Goal: Information Seeking & Learning: Learn about a topic

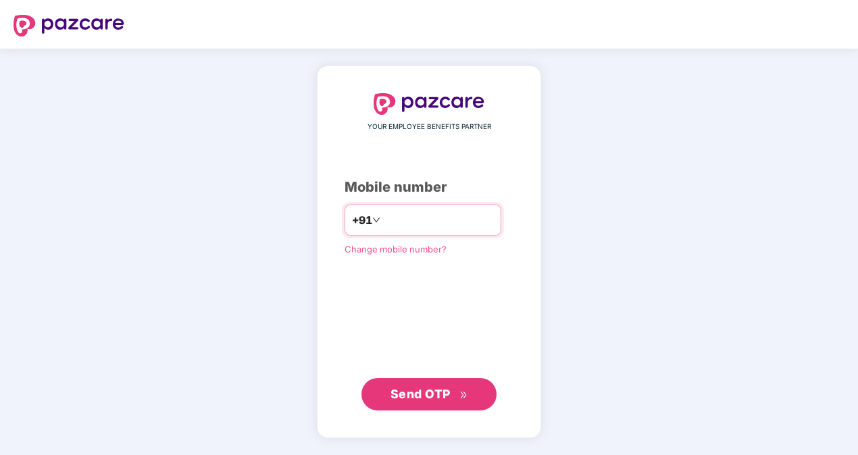
type input "**********"
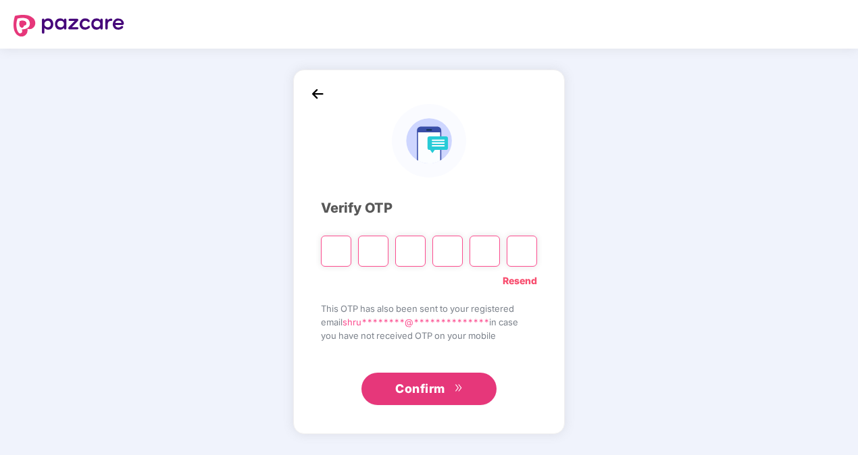
type input "*"
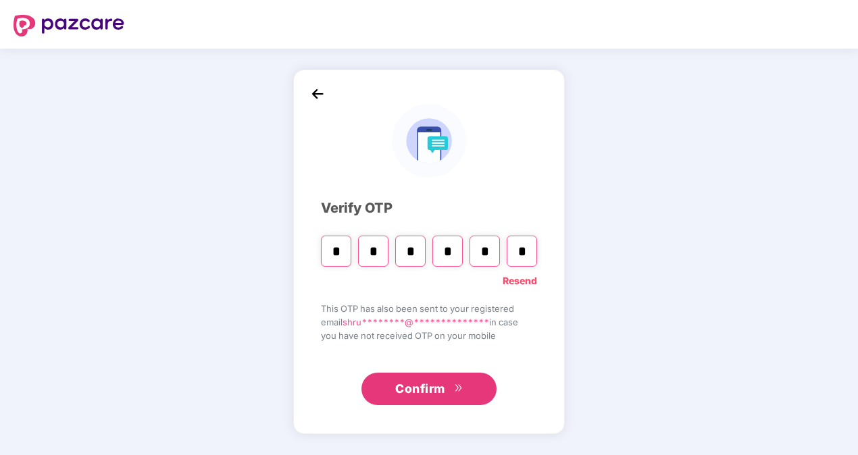
type input "*"
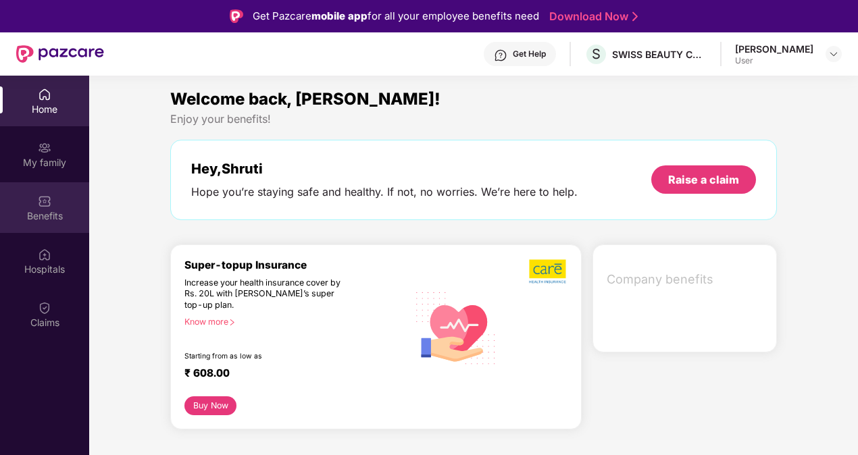
click at [52, 212] on div "Benefits" at bounding box center [44, 216] width 89 height 14
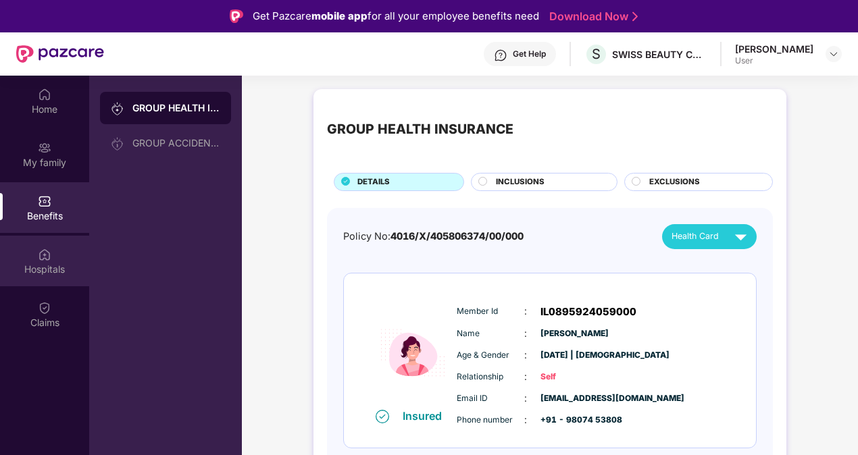
click at [18, 257] on div "Hospitals" at bounding box center [44, 261] width 89 height 51
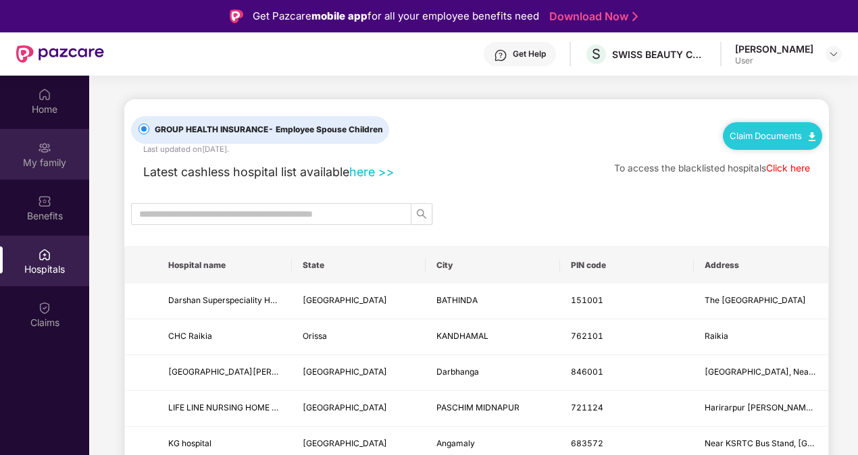
click at [47, 140] on div at bounding box center [45, 147] width 14 height 14
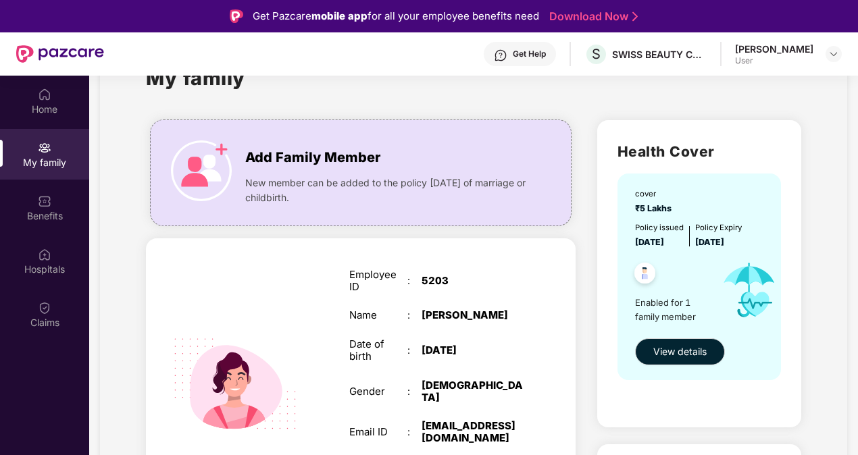
scroll to position [93, 0]
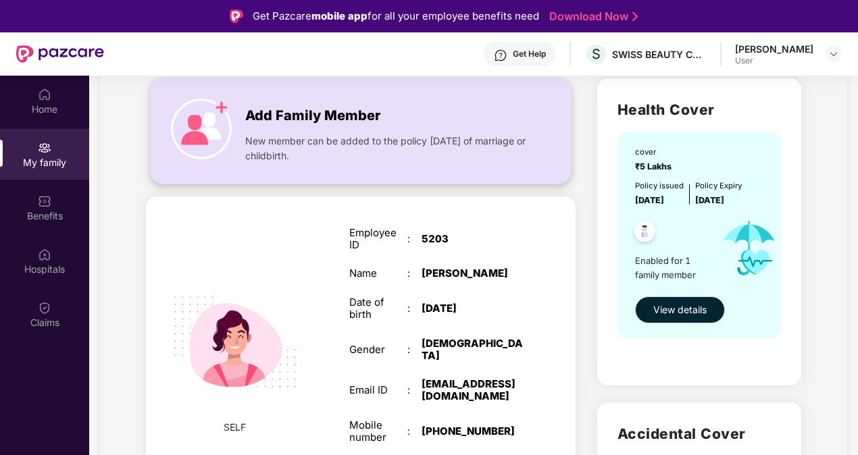
click at [273, 128] on div "New member can be added to the policy [DATE] of marriage or childbirth." at bounding box center [387, 145] width 284 height 36
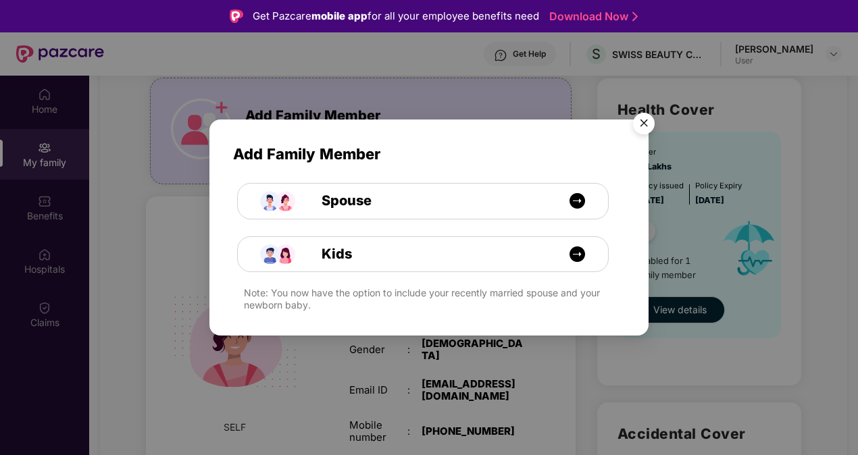
click at [653, 124] on img "Close" at bounding box center [644, 126] width 38 height 38
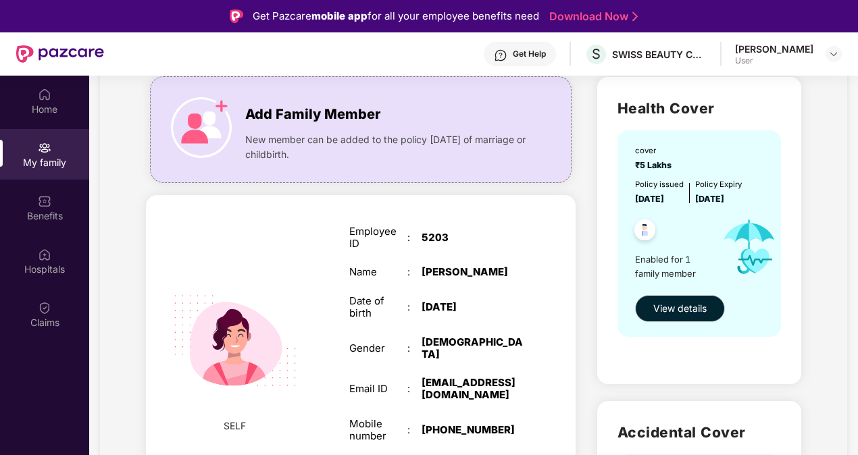
scroll to position [83, 0]
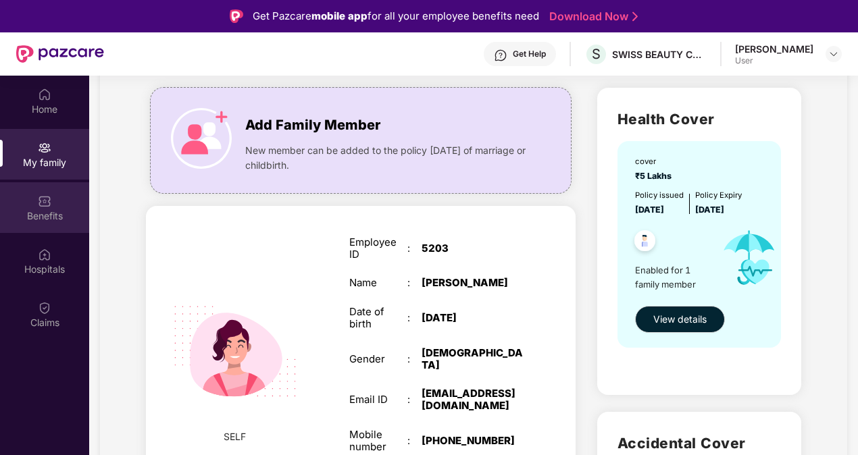
click at [44, 201] on img at bounding box center [45, 202] width 14 height 14
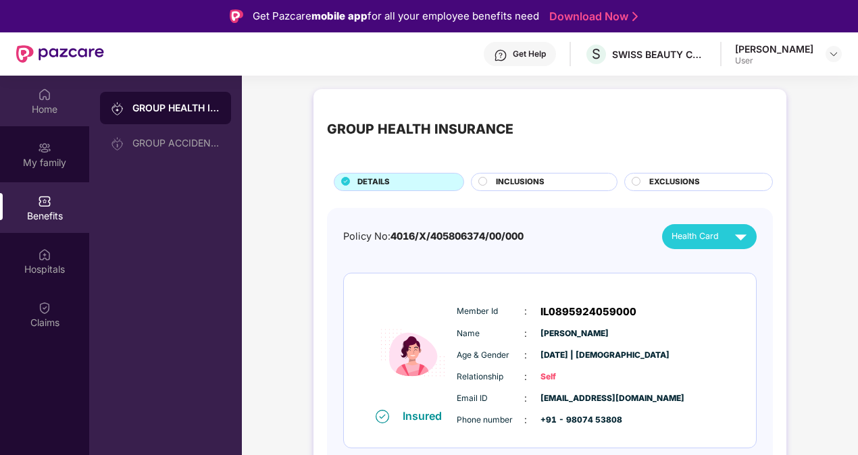
click at [47, 123] on div "Home" at bounding box center [44, 101] width 89 height 51
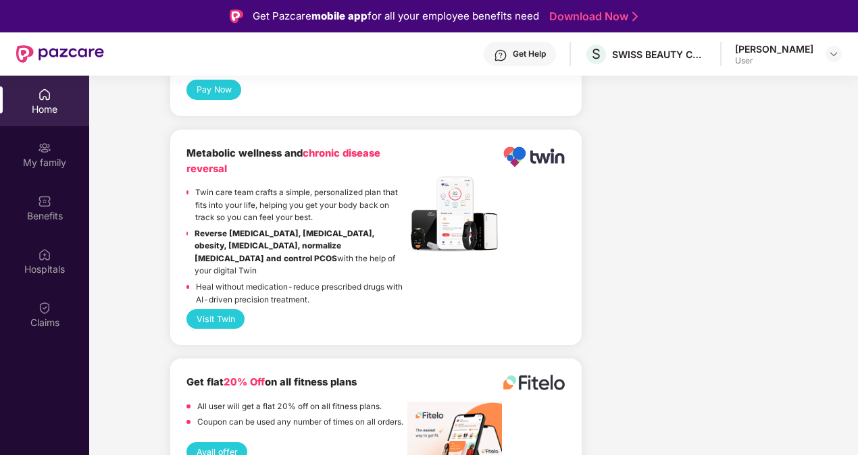
scroll to position [1500, 0]
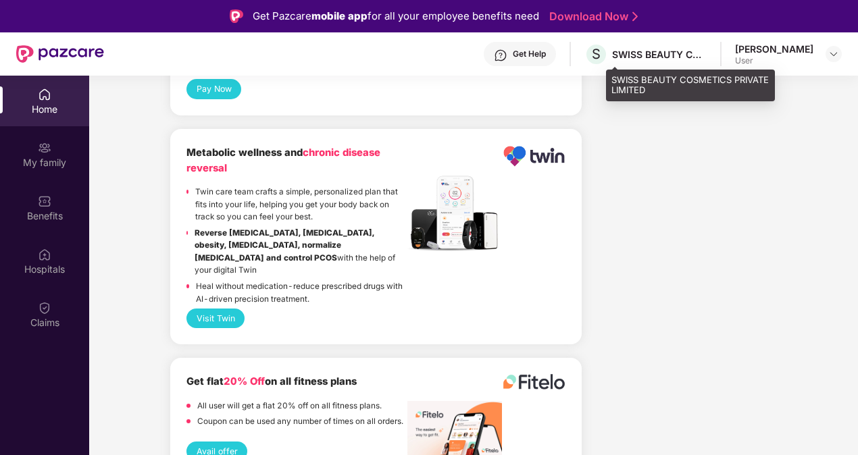
click at [659, 59] on div "SWISS BEAUTY COSMETICS PRIVATE LIMITED" at bounding box center [659, 54] width 95 height 13
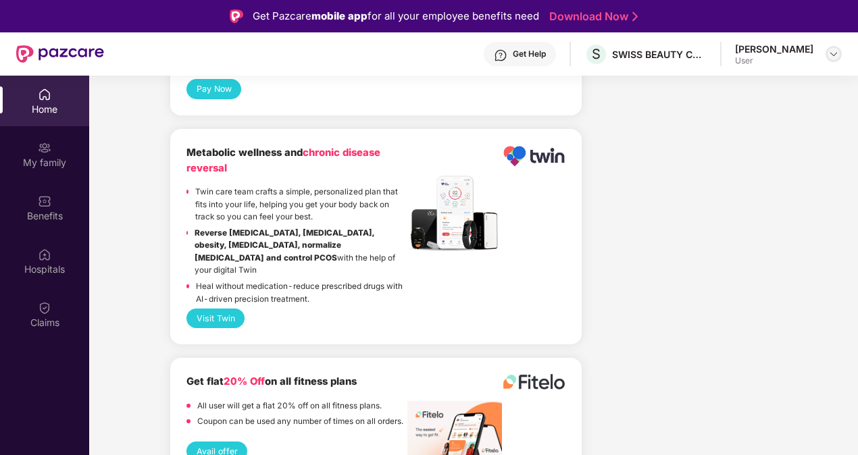
click at [827, 59] on div at bounding box center [834, 54] width 16 height 16
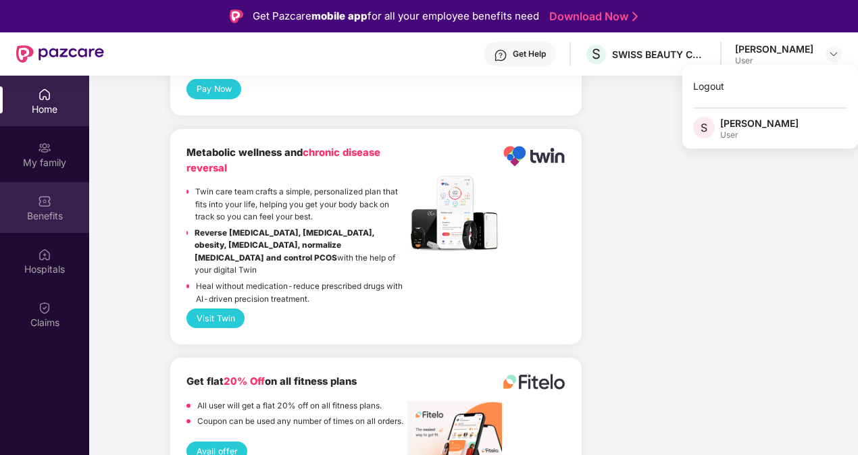
click at [43, 203] on img at bounding box center [45, 202] width 14 height 14
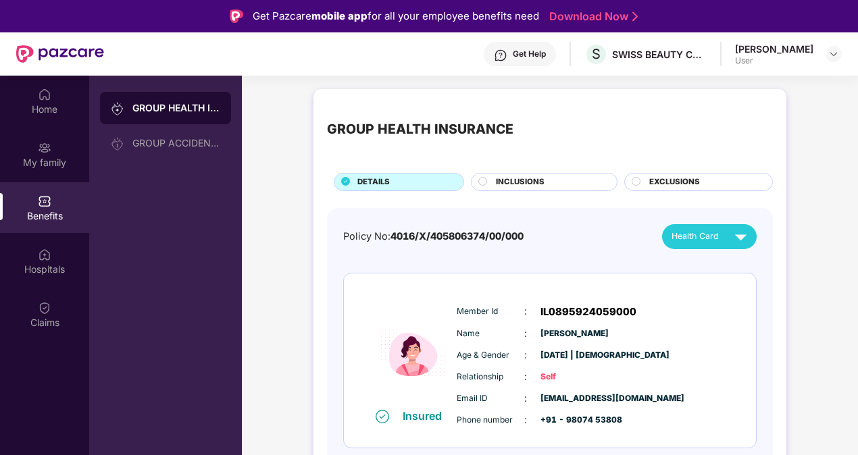
click at [484, 181] on circle at bounding box center [483, 181] width 8 height 8
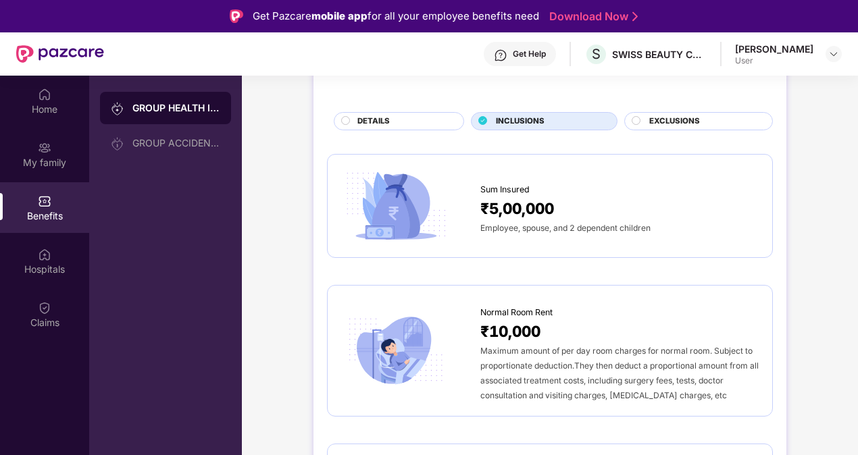
scroll to position [56, 0]
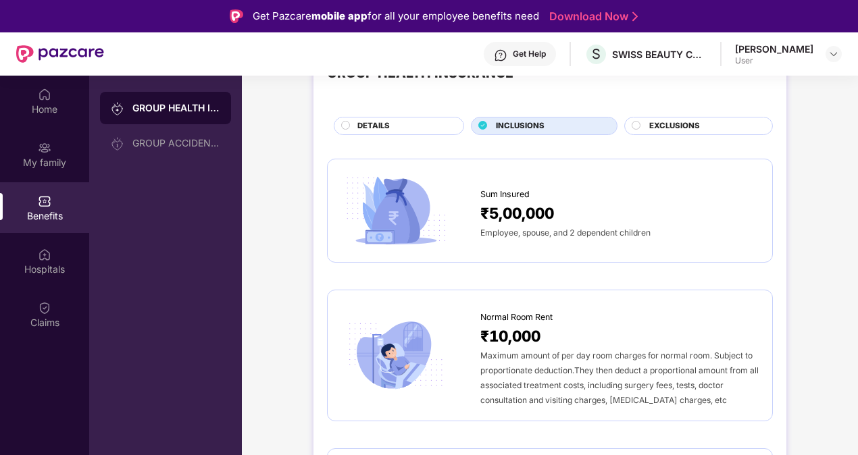
click at [650, 128] on span "EXCLUSIONS" at bounding box center [674, 126] width 51 height 12
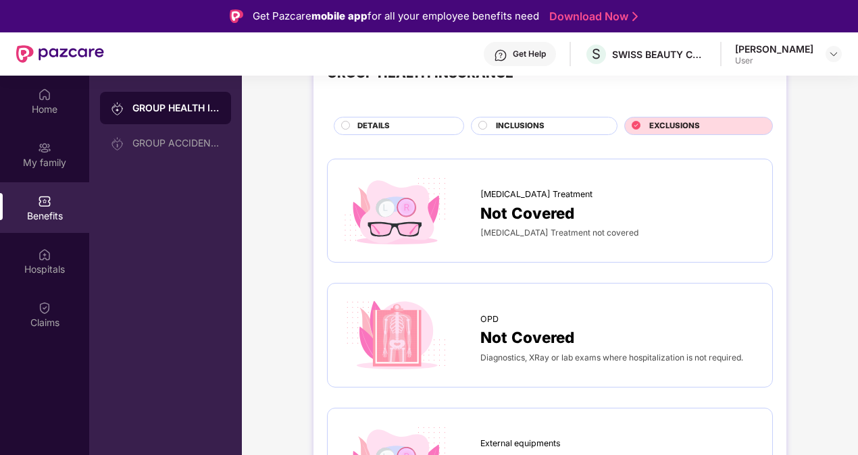
click at [513, 124] on span "INCLUSIONS" at bounding box center [520, 126] width 49 height 12
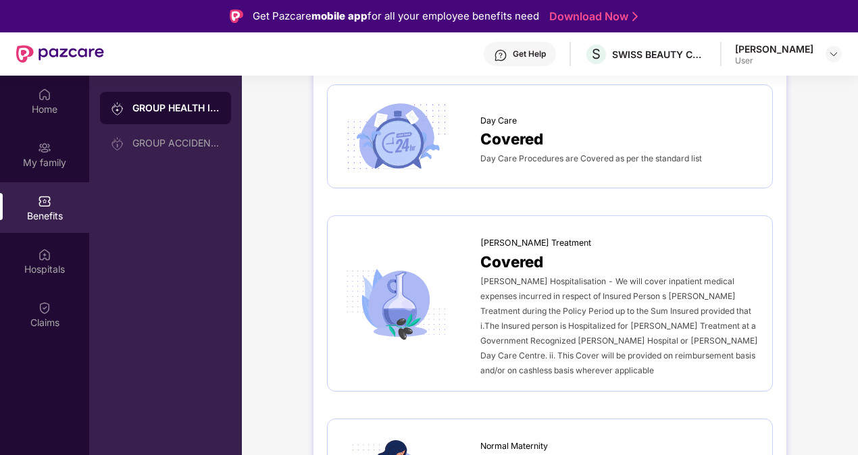
scroll to position [1155, 0]
click at [512, 137] on span "Covered" at bounding box center [511, 138] width 63 height 24
click at [434, 143] on img at bounding box center [395, 136] width 109 height 76
drag, startPoint x: 434, startPoint y: 143, endPoint x: 387, endPoint y: 147, distance: 46.9
click at [387, 147] on img at bounding box center [395, 136] width 109 height 76
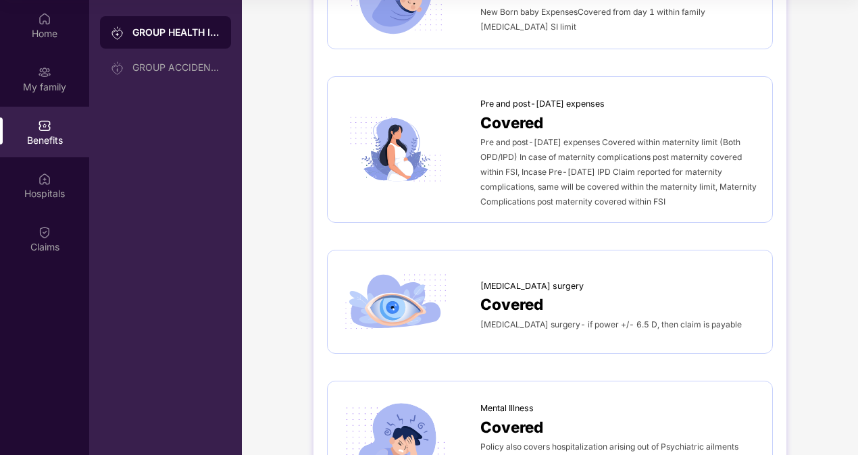
scroll to position [1718, 0]
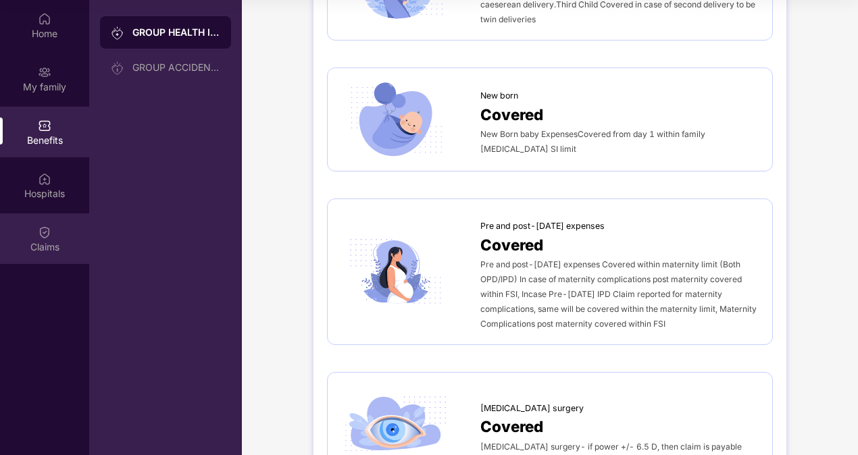
click at [61, 239] on div "Claims" at bounding box center [44, 239] width 89 height 51
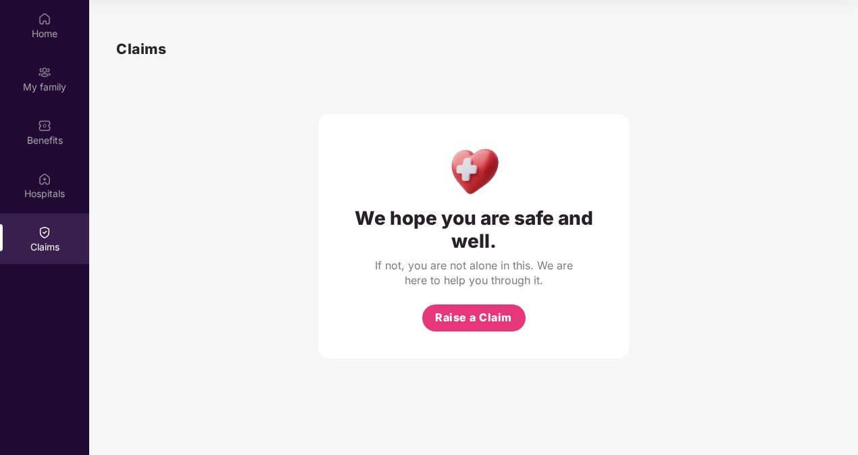
click at [43, 53] on div "Home My family Benefits Hospitals Claims" at bounding box center [44, 133] width 89 height 267
click at [42, 26] on div "Home" at bounding box center [44, 25] width 89 height 51
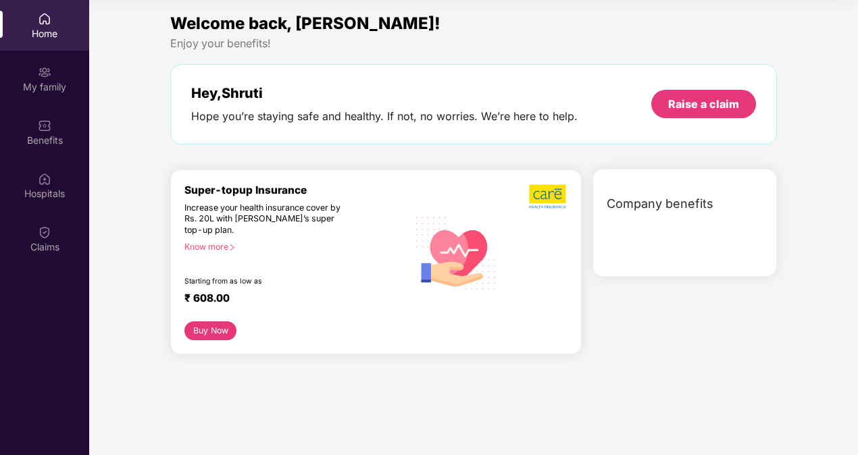
click at [201, 256] on div "Super-topup Insurance Increase your health insurance cover by Rs. 20L with [PER…" at bounding box center [296, 253] width 224 height 139
click at [468, 201] on div "Super-topup Insurance Increase your health insurance cover by Rs. 20L with [PER…" at bounding box center [375, 253] width 383 height 139
click at [209, 246] on div "Know more" at bounding box center [292, 246] width 216 height 9
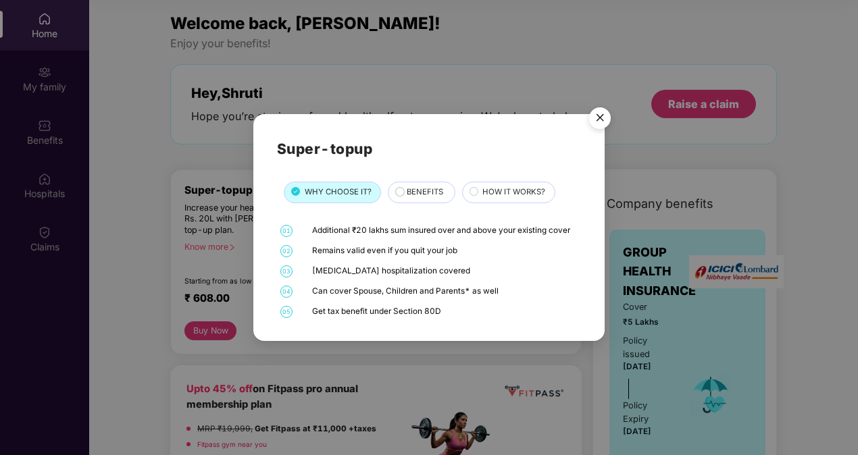
click at [414, 191] on span "BENEFITS" at bounding box center [425, 193] width 36 height 12
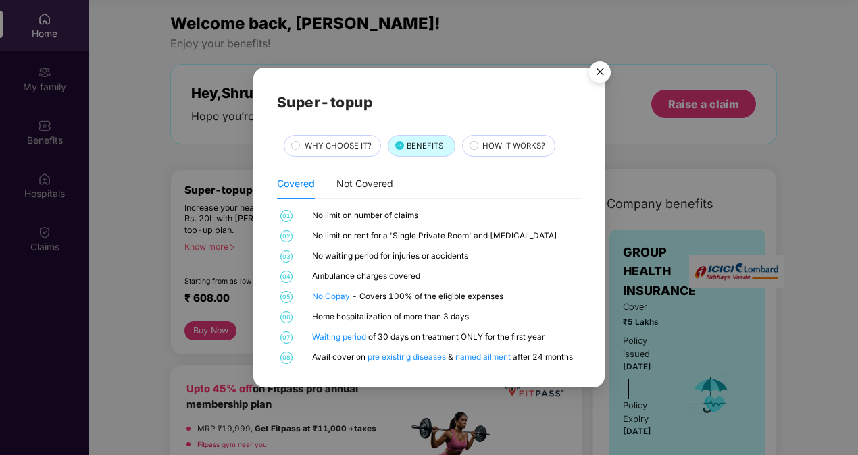
click at [603, 70] on img "Close" at bounding box center [600, 74] width 38 height 38
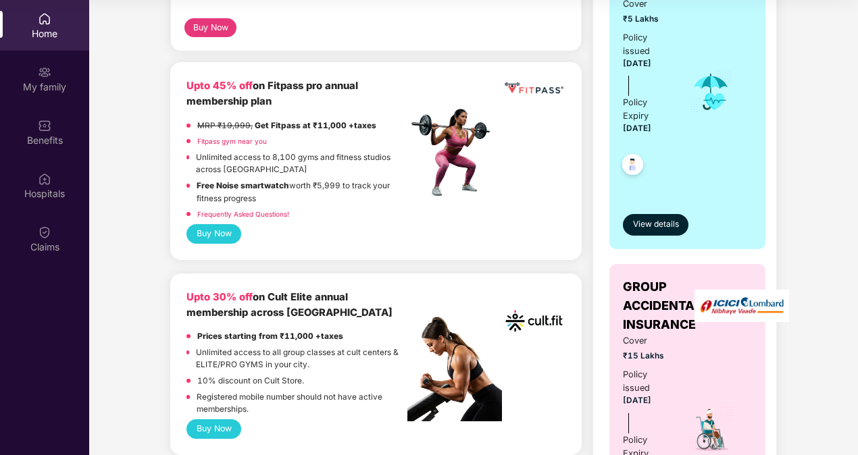
scroll to position [304, 0]
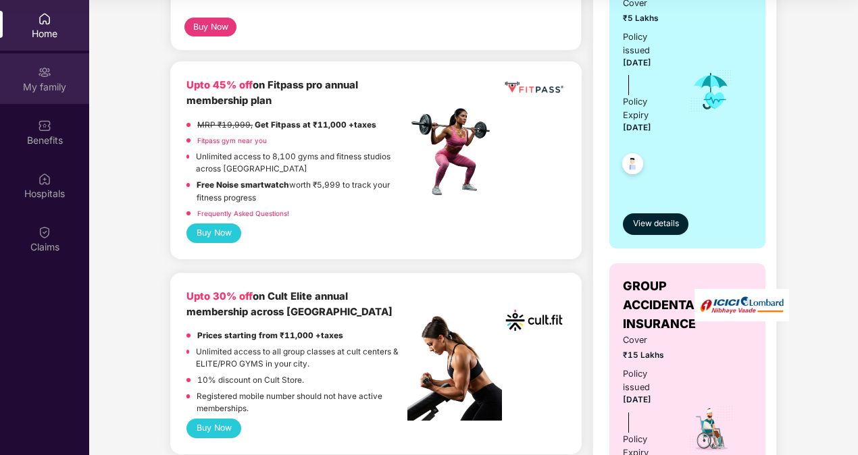
click at [35, 68] on div "My family" at bounding box center [44, 78] width 89 height 51
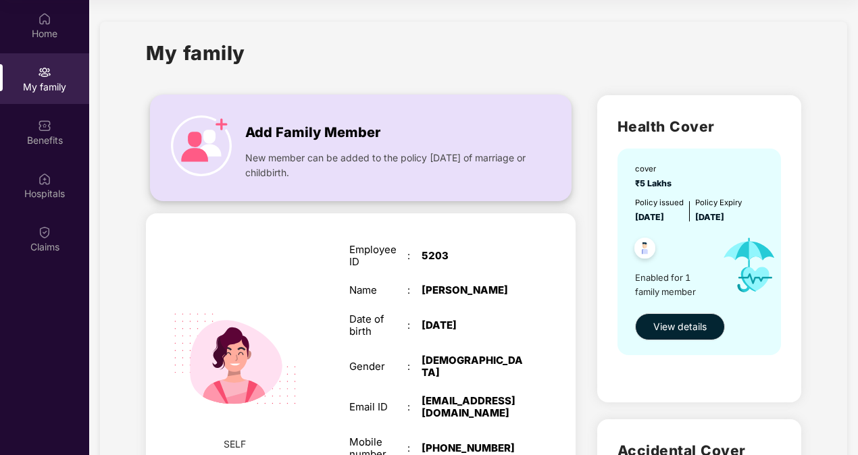
click at [324, 157] on span "New member can be added to the policy [DATE] of marriage or childbirth." at bounding box center [387, 166] width 284 height 30
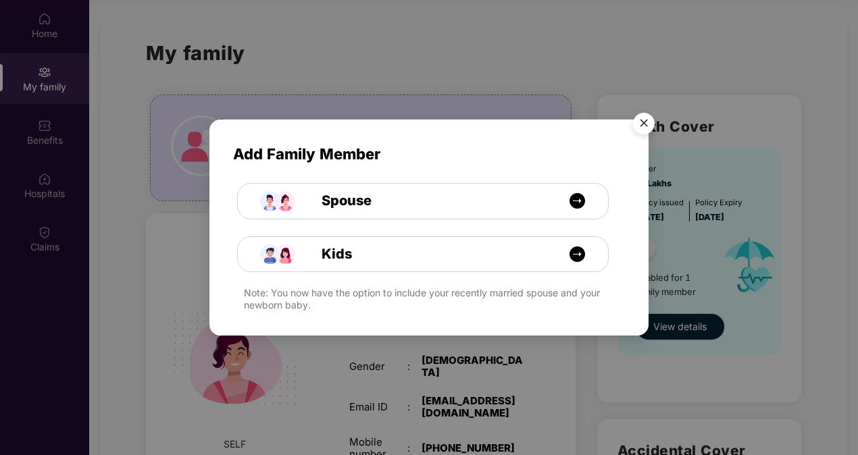
click at [664, 135] on div "Add Family Member Spouse Kids Note: You now have the option to include your rec…" at bounding box center [429, 227] width 858 height 455
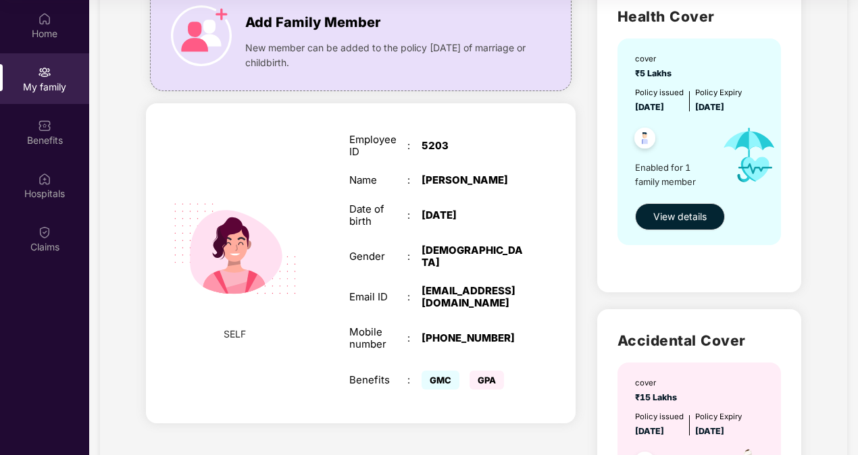
scroll to position [91, 0]
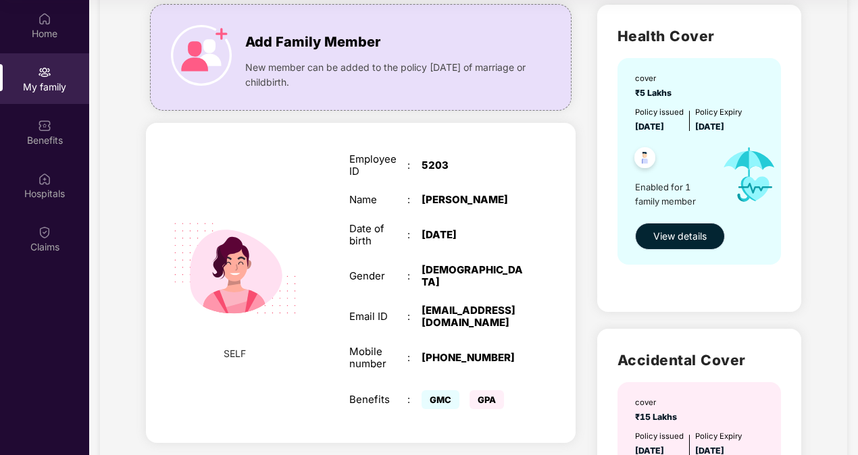
click at [664, 230] on span "View details" at bounding box center [679, 236] width 53 height 15
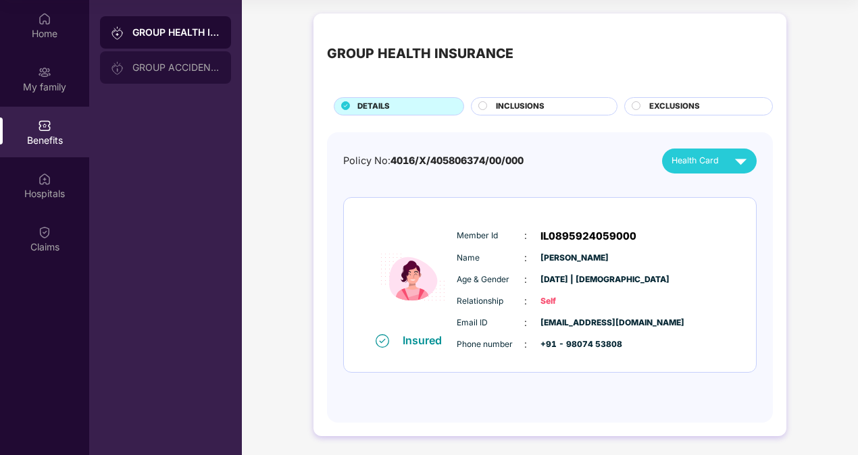
click at [189, 72] on div "GROUP ACCIDENTAL INSURANCE" at bounding box center [176, 67] width 88 height 11
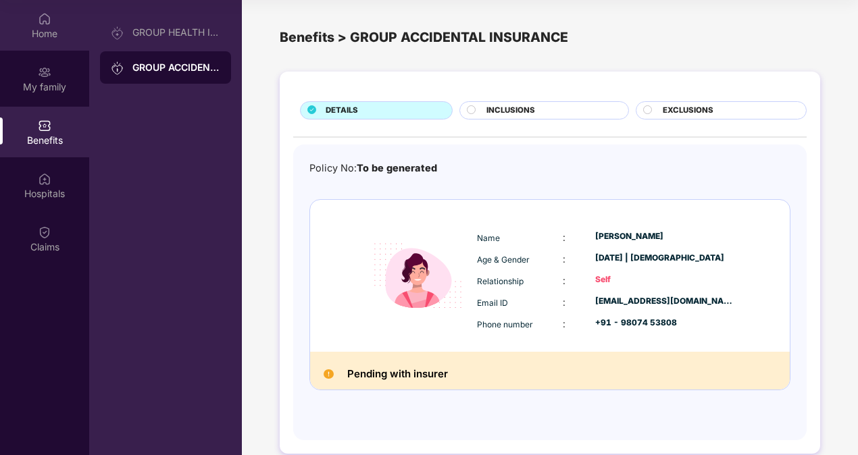
click at [53, 26] on div "Home" at bounding box center [44, 25] width 89 height 51
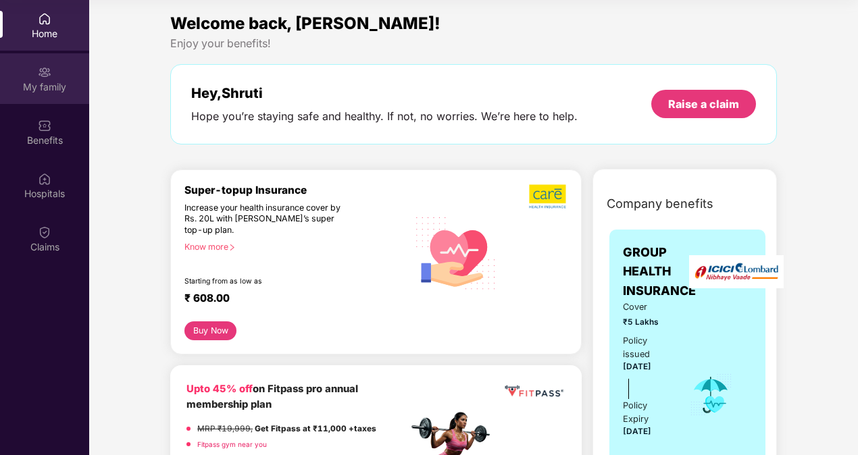
click at [50, 95] on div "My family" at bounding box center [44, 78] width 89 height 51
